Goal: Task Accomplishment & Management: Use online tool/utility

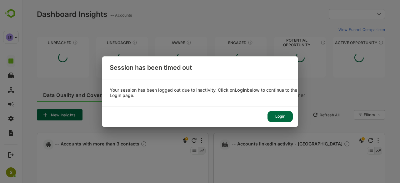
type input "**********"
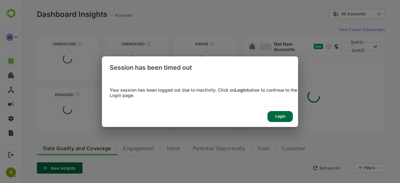
click at [275, 115] on div "Login" at bounding box center [279, 116] width 25 height 11
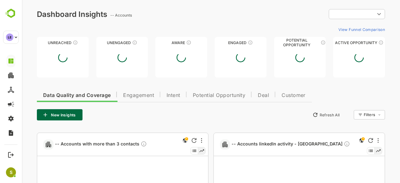
type input "**********"
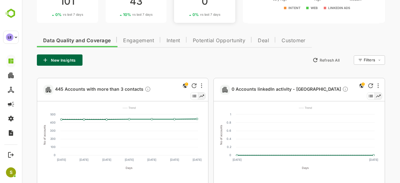
scroll to position [112, 0]
